Goal: Find specific page/section: Find specific page/section

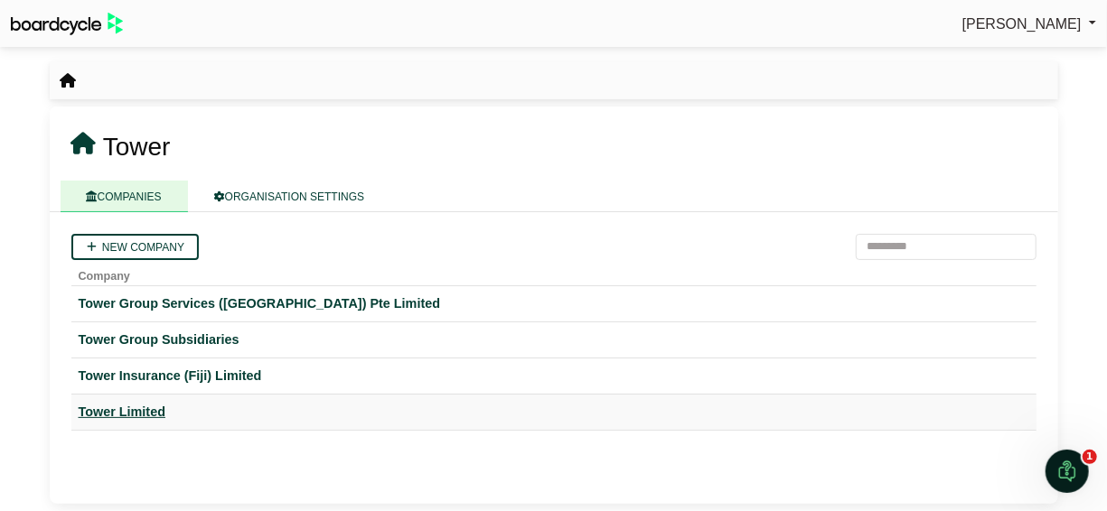
click at [144, 408] on div "Tower Limited" at bounding box center [554, 412] width 951 height 21
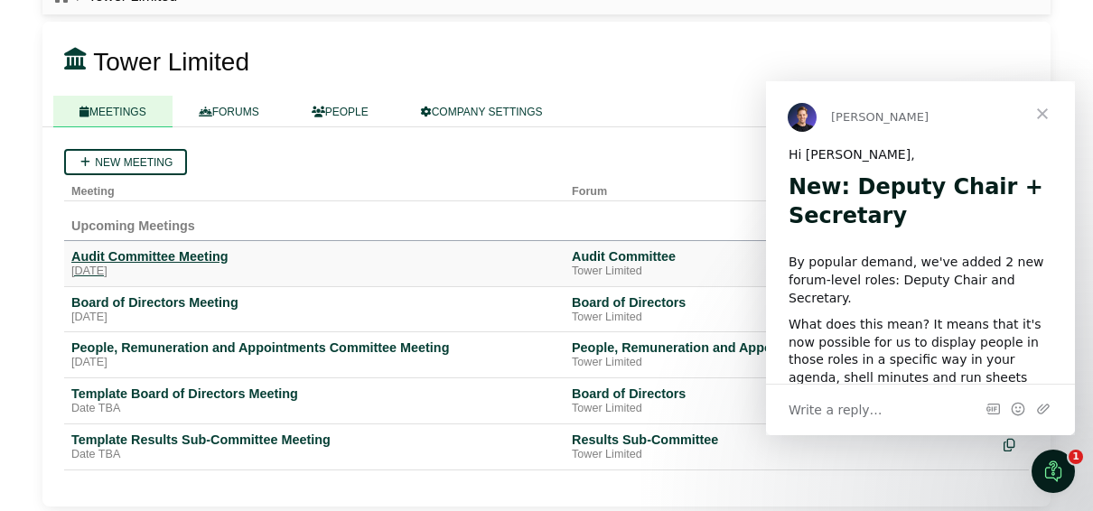
click at [174, 350] on div "People, Remuneration and Appointments Committee Meeting" at bounding box center [314, 348] width 486 height 16
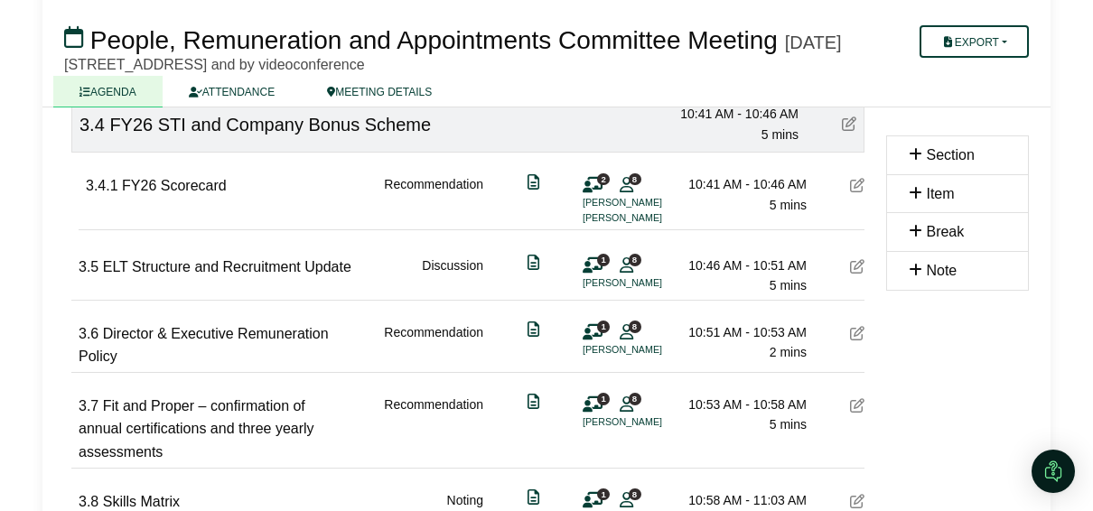
scroll to position [994, 0]
